Goal: Communication & Community: Answer question/provide support

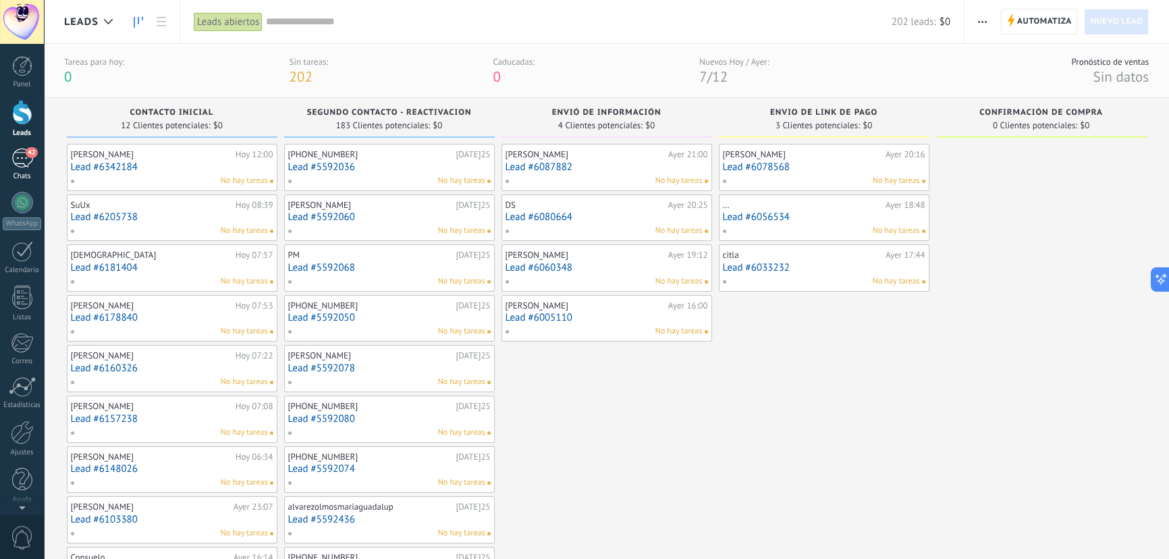
click at [31, 150] on span "42" at bounding box center [31, 152] width 11 height 11
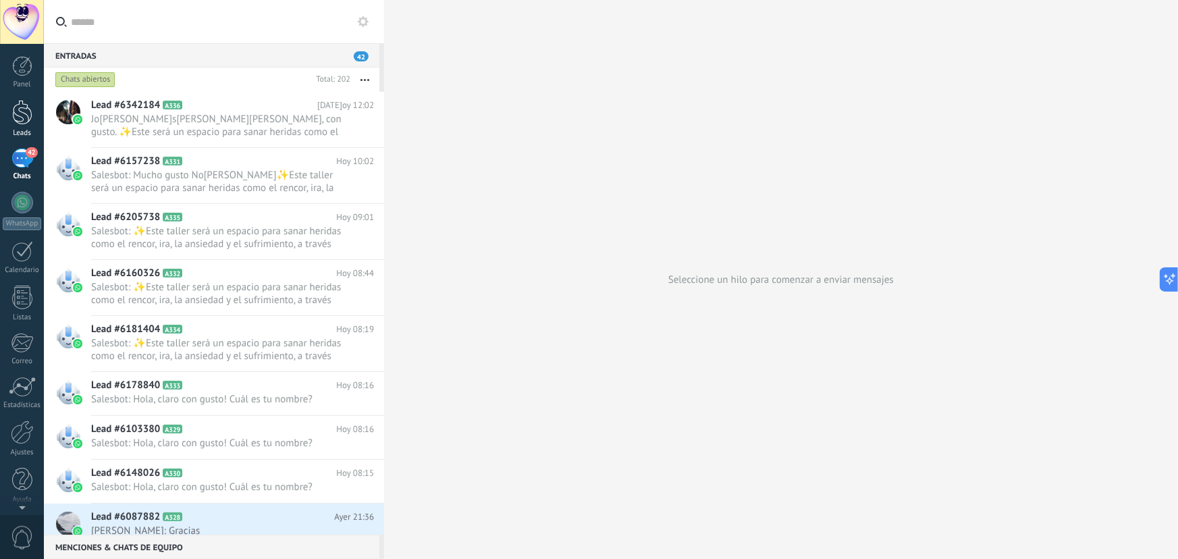
click at [26, 108] on div at bounding box center [22, 112] width 20 height 25
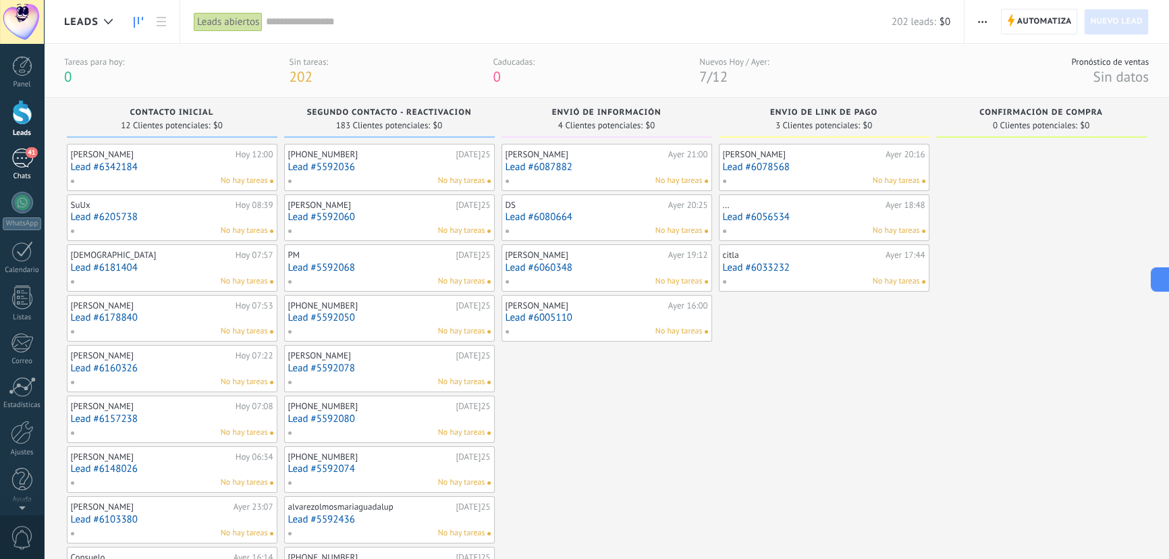
click at [24, 204] on div at bounding box center [22, 203] width 22 height 22
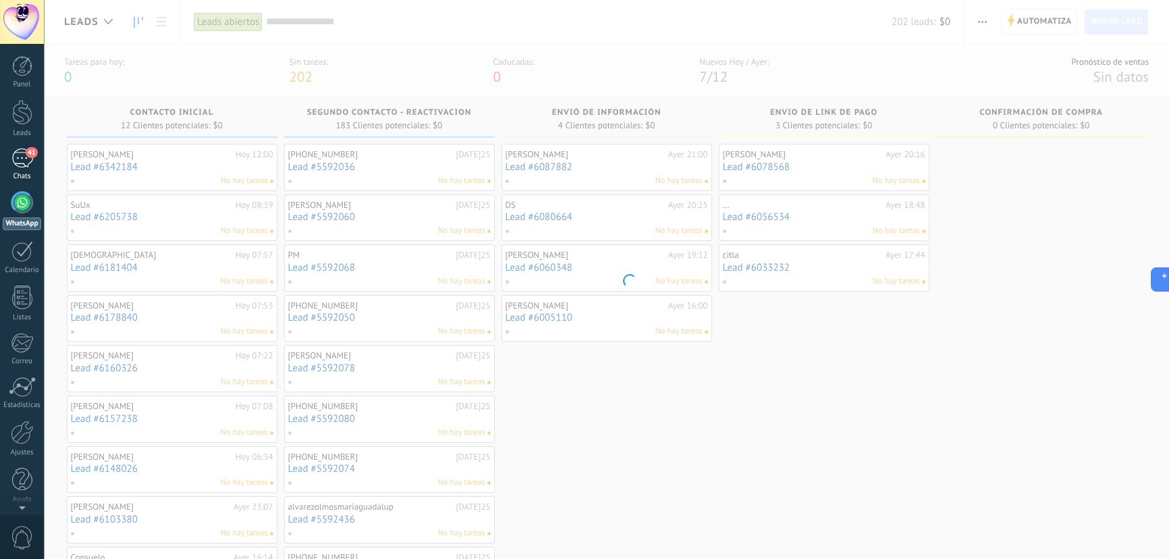
click at [23, 150] on div "41" at bounding box center [22, 158] width 22 height 20
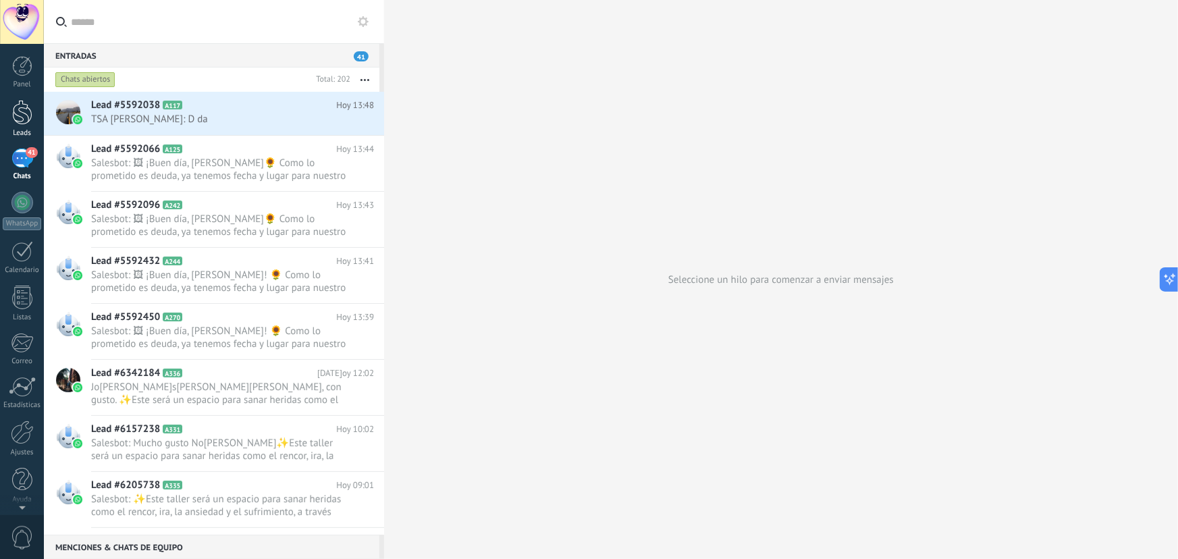
click at [22, 120] on div at bounding box center [22, 112] width 20 height 25
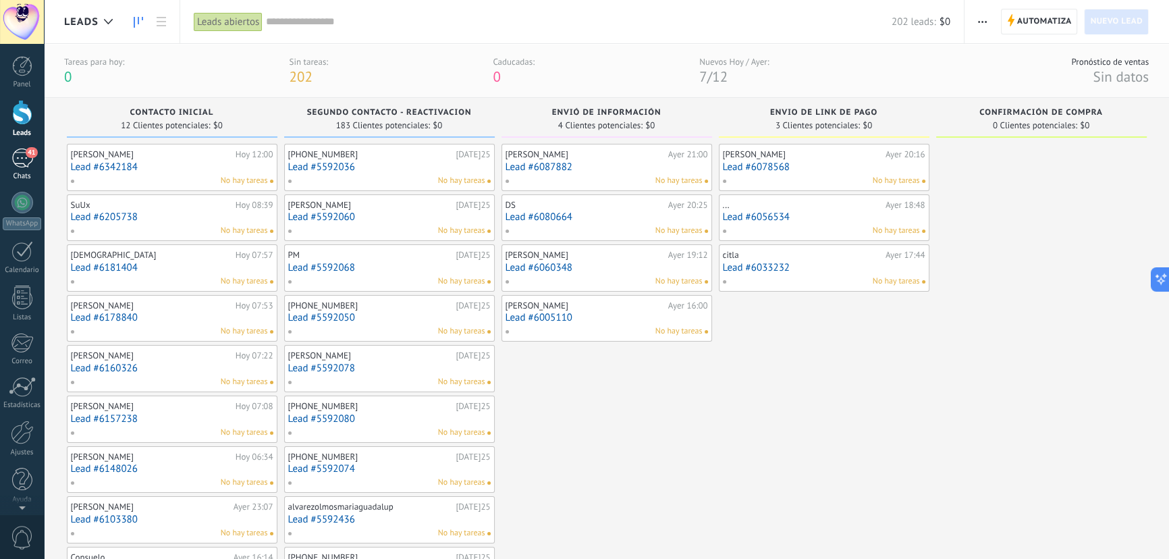
click at [10, 155] on link "41 Chats" at bounding box center [22, 164] width 44 height 32
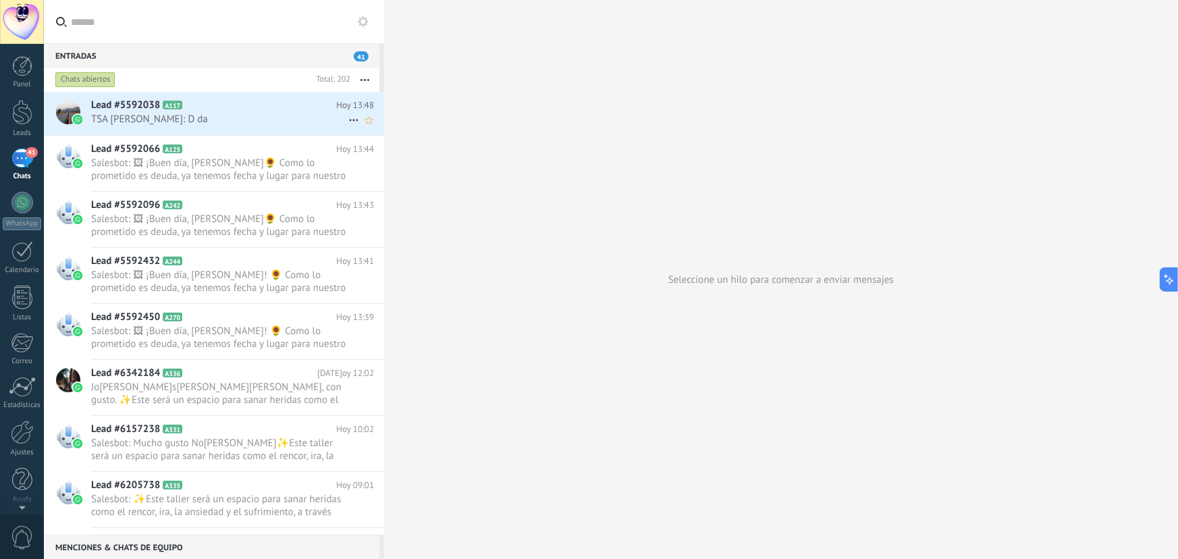
click at [165, 119] on span "TSA [PERSON_NAME]: D da" at bounding box center [219, 119] width 257 height 13
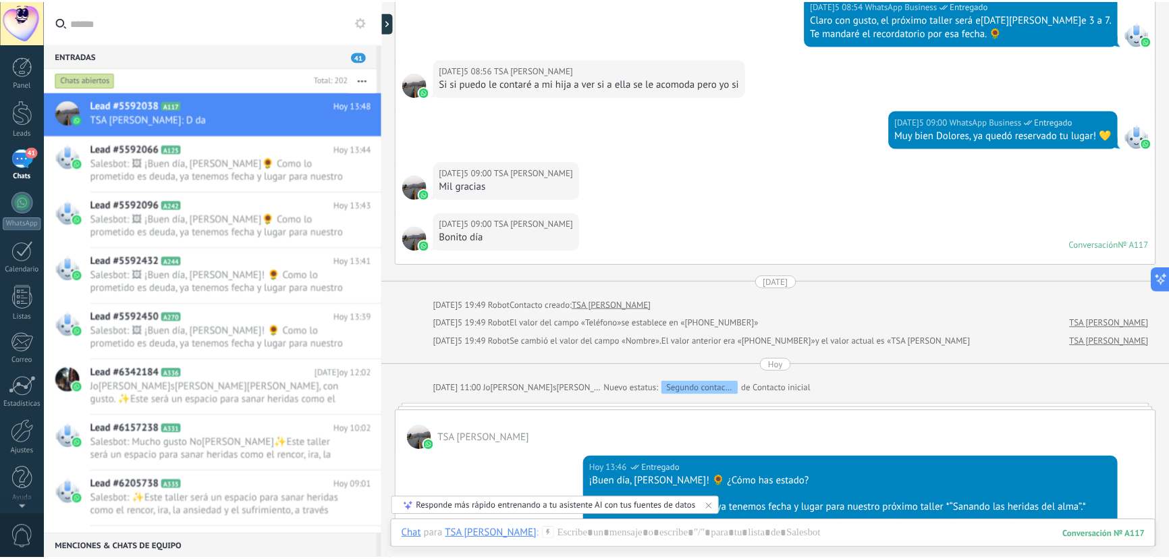
scroll to position [1473, 0]
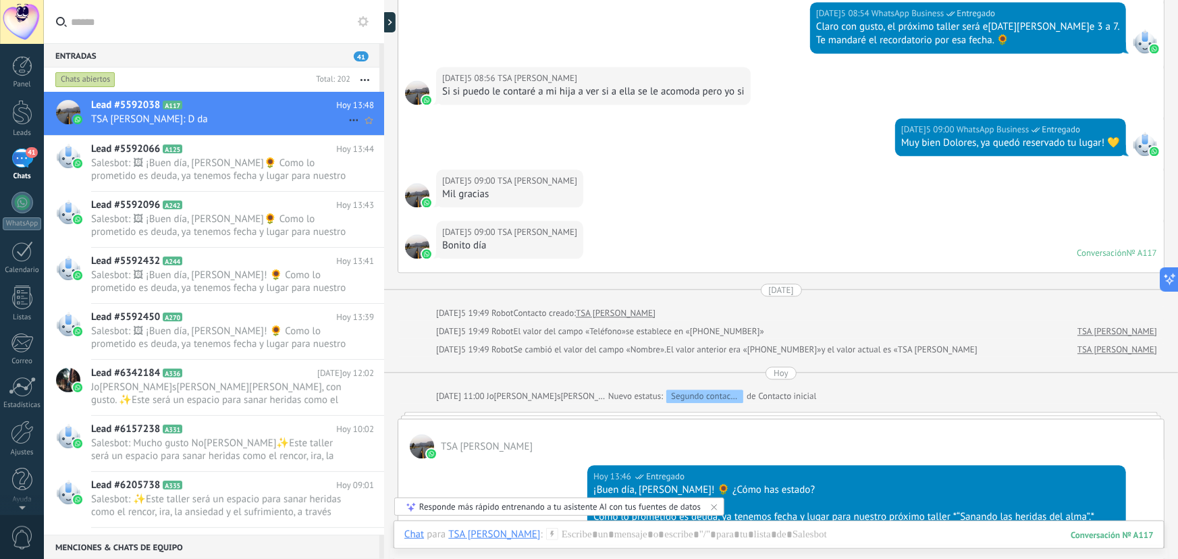
click at [179, 113] on span "TSA [PERSON_NAME]: D da" at bounding box center [219, 119] width 257 height 13
click at [23, 116] on div at bounding box center [22, 112] width 20 height 25
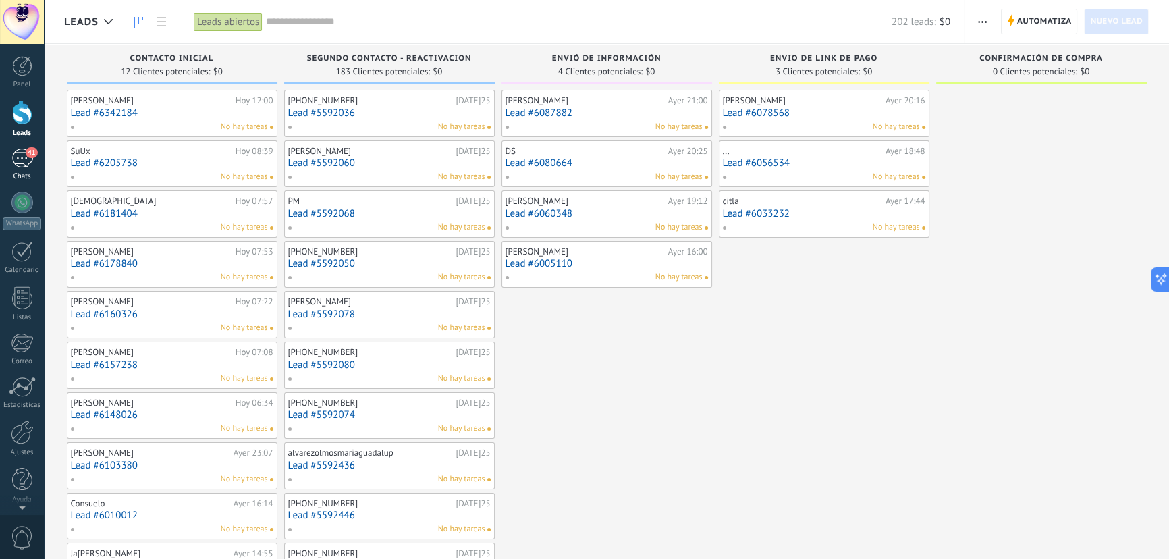
click at [24, 158] on div "41" at bounding box center [22, 158] width 22 height 20
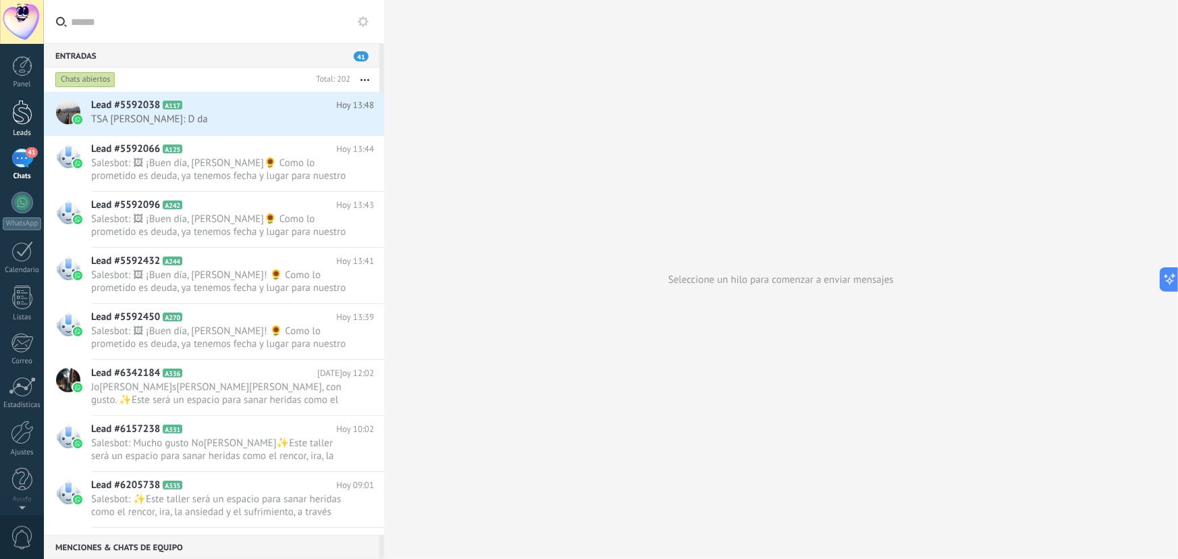
click at [30, 109] on div at bounding box center [22, 112] width 20 height 25
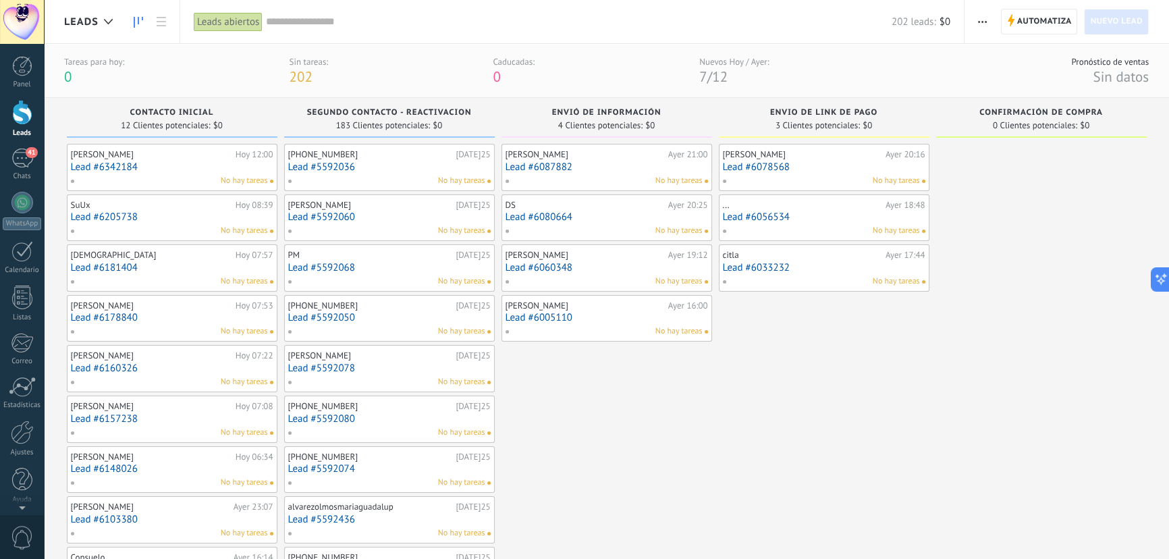
click at [26, 164] on div "41" at bounding box center [22, 158] width 22 height 20
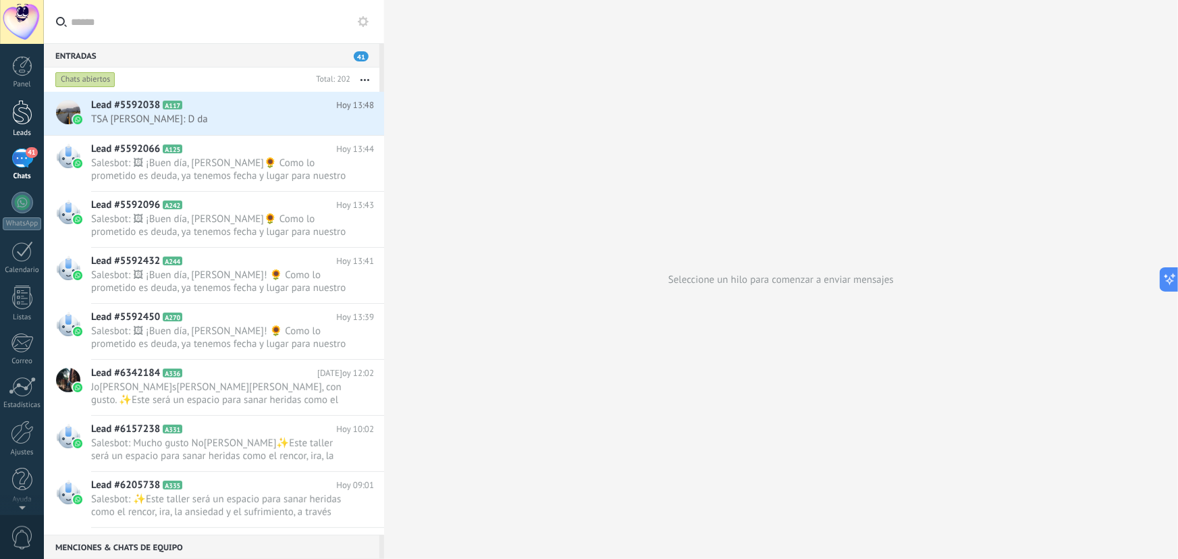
click at [24, 113] on div at bounding box center [22, 112] width 20 height 25
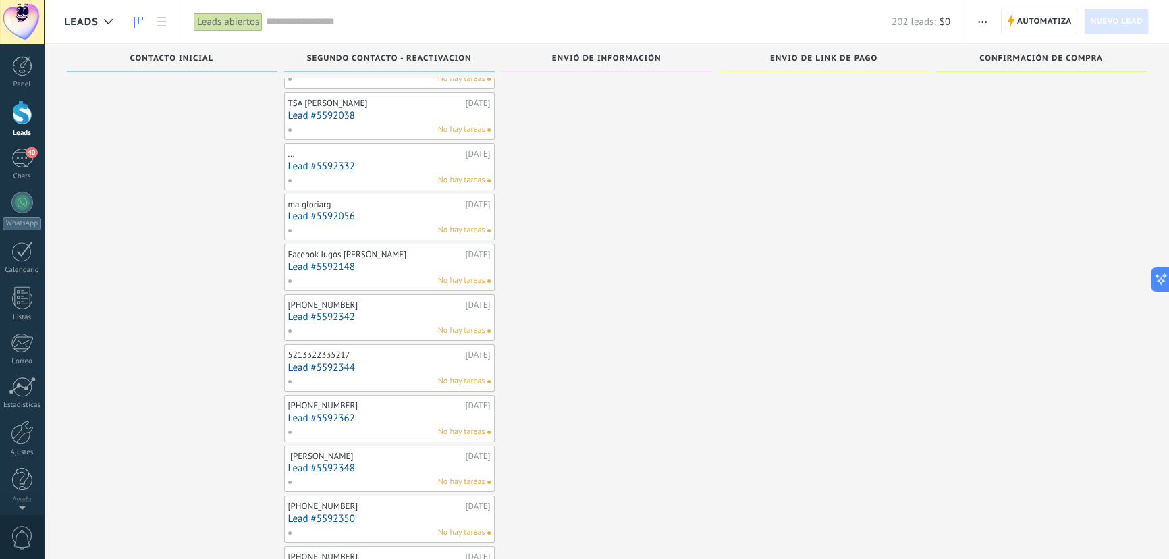
scroll to position [5802, 0]
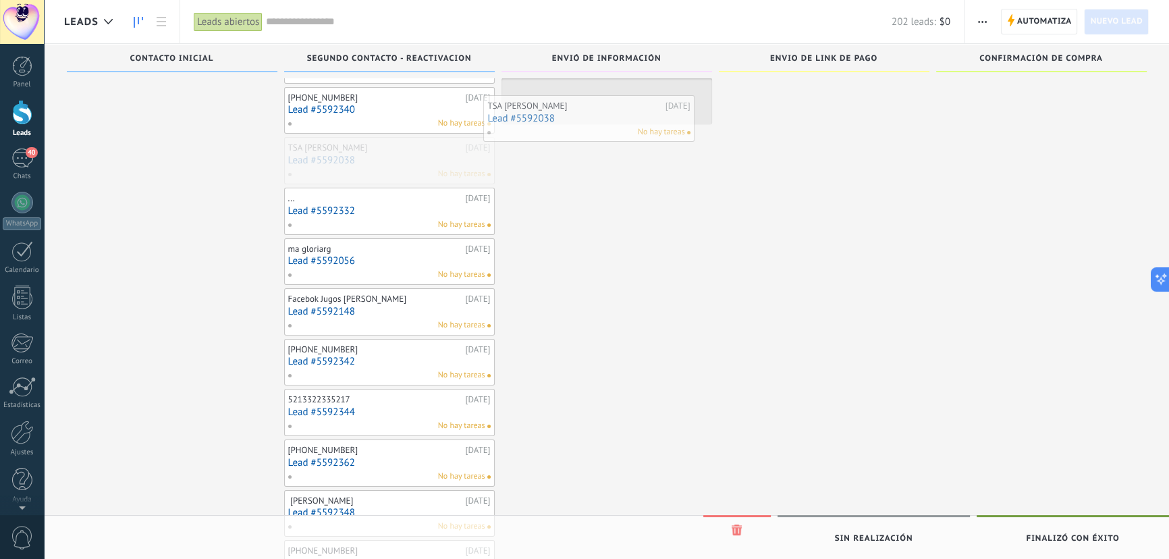
drag, startPoint x: 407, startPoint y: 128, endPoint x: 607, endPoint y: 113, distance: 200.3
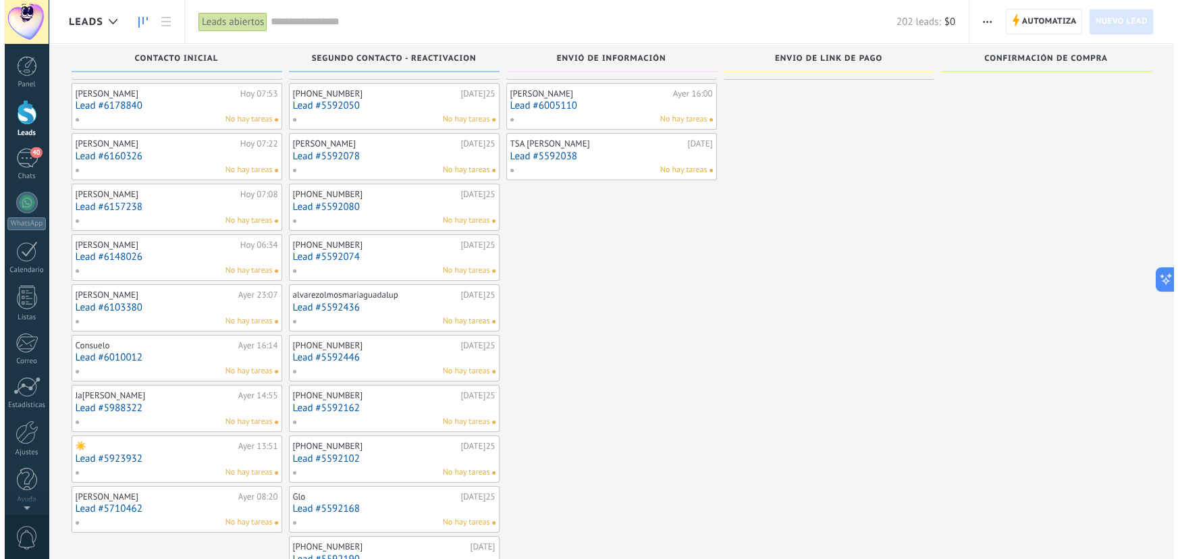
scroll to position [0, 0]
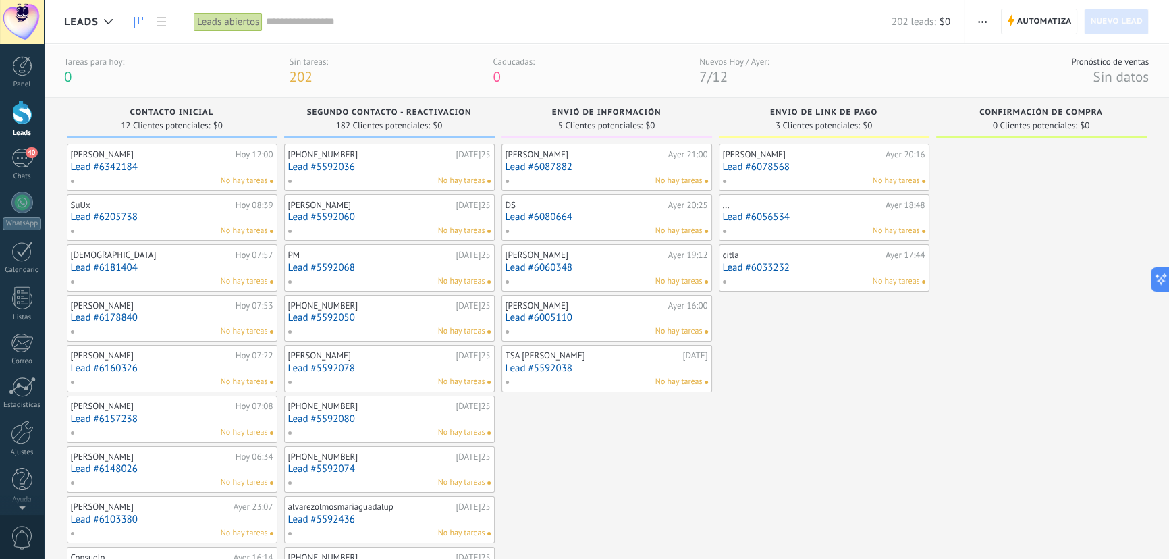
click at [609, 364] on link "Lead #5592038" at bounding box center [606, 367] width 202 height 11
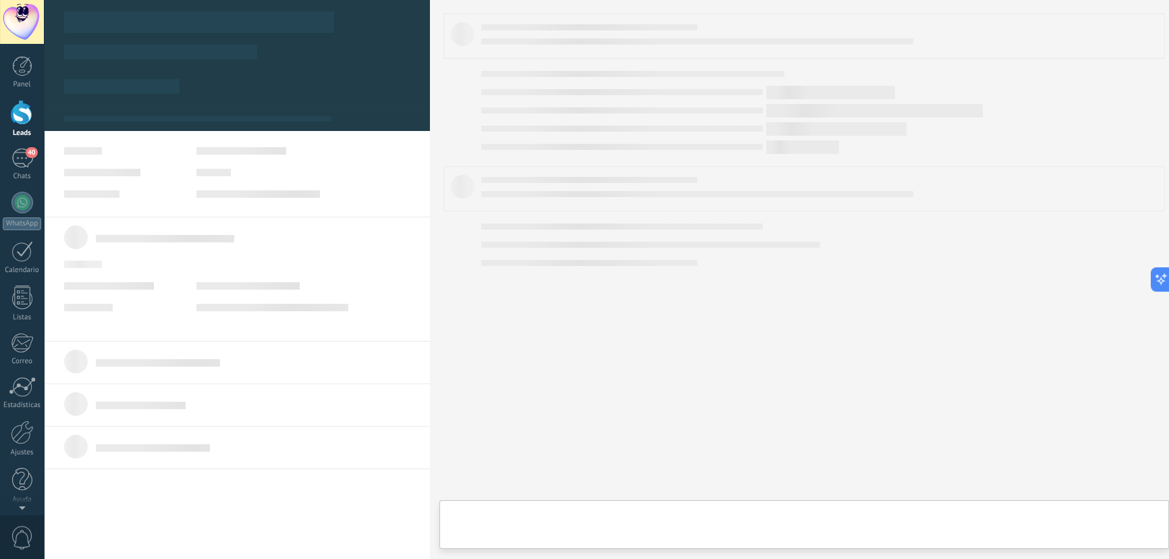
type textarea "**********"
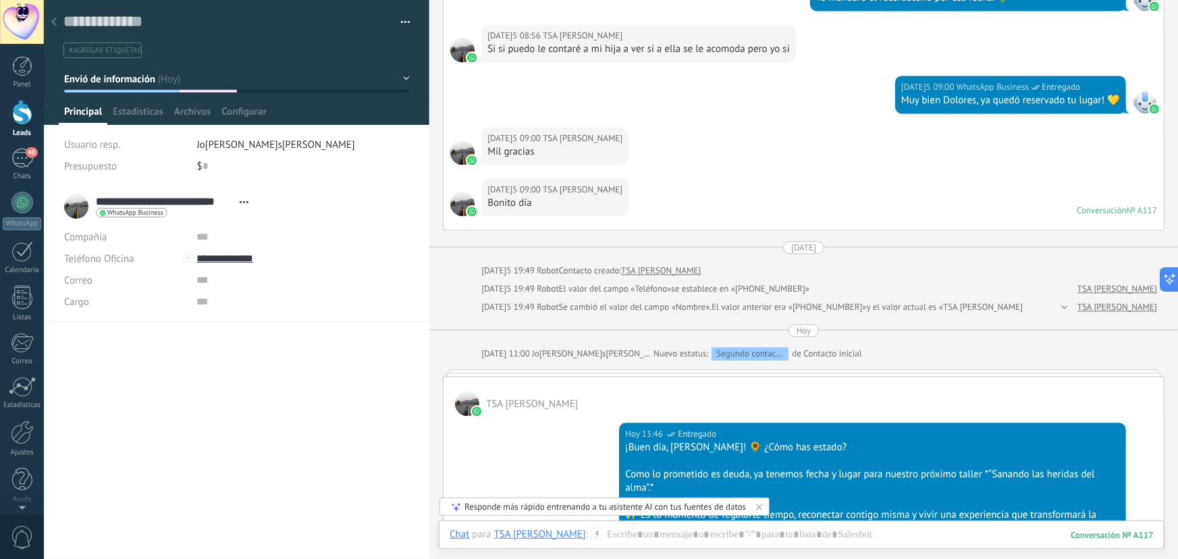
scroll to position [1455, 0]
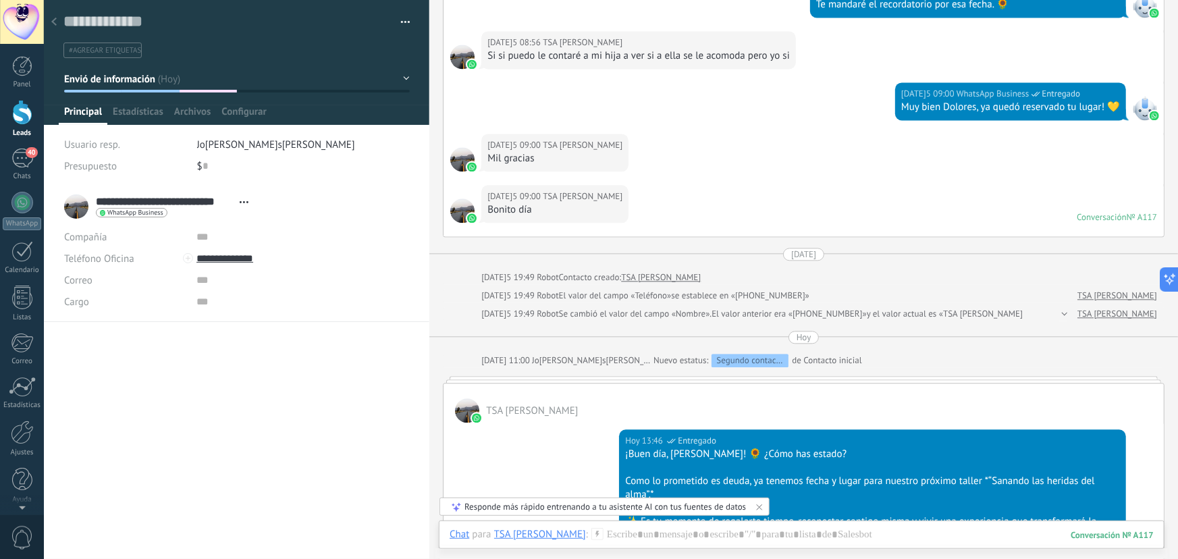
click at [49, 23] on div at bounding box center [54, 22] width 19 height 26
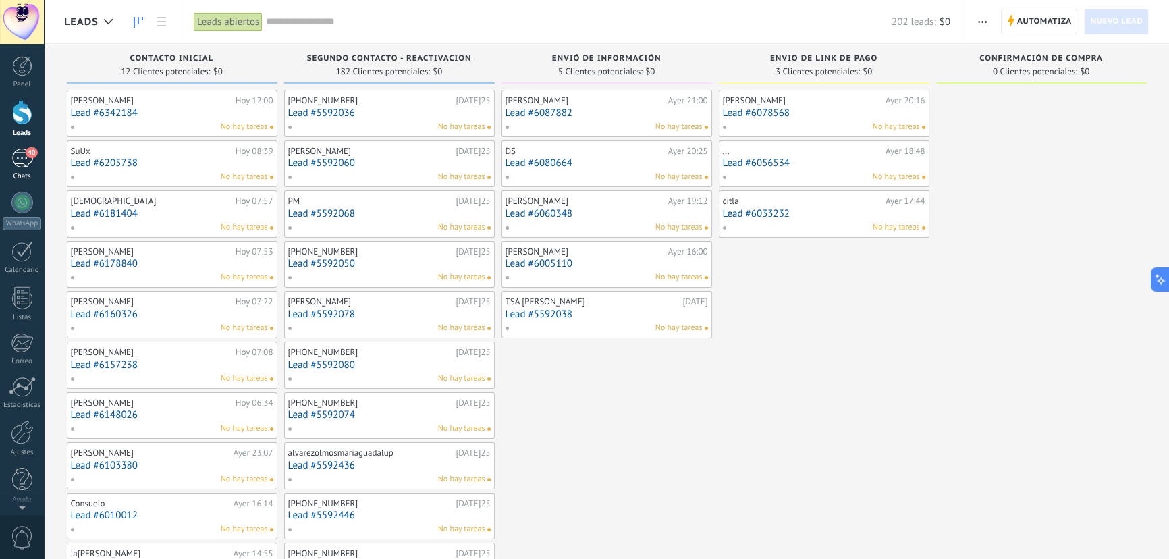
click at [15, 159] on div "40" at bounding box center [22, 158] width 22 height 20
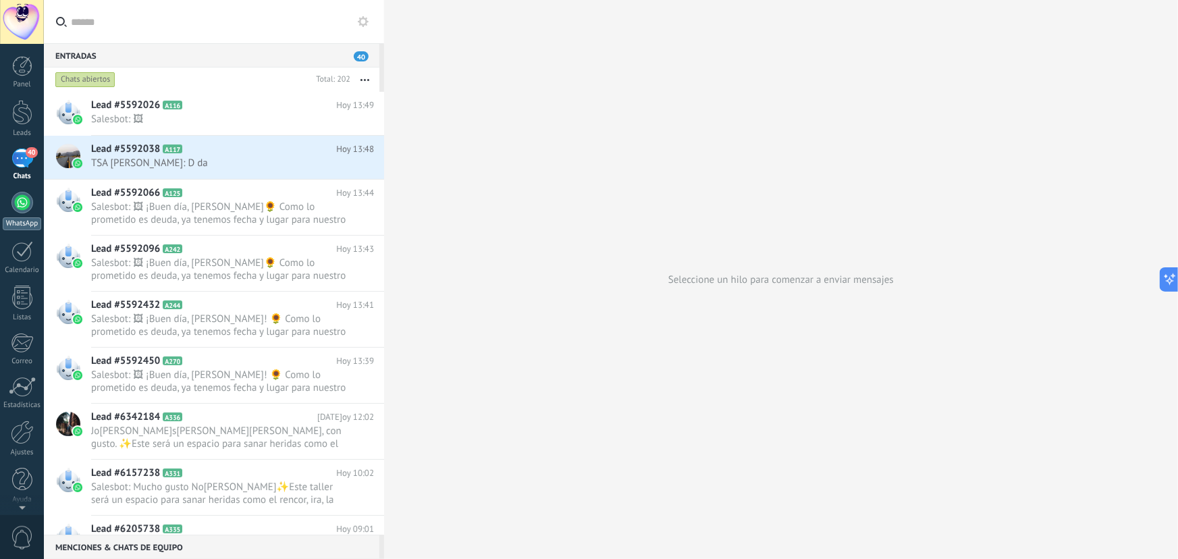
click at [24, 204] on div at bounding box center [22, 203] width 22 height 22
